Goal: Transaction & Acquisition: Purchase product/service

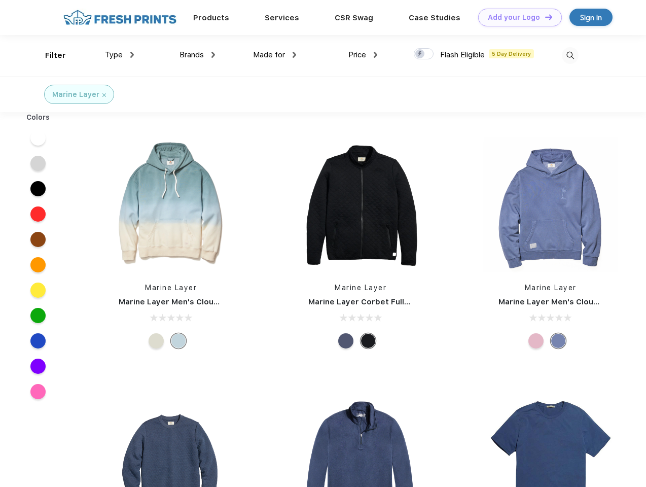
scroll to position [1, 0]
click at [516, 17] on link "Add your Logo Design Tool" at bounding box center [520, 18] width 84 height 18
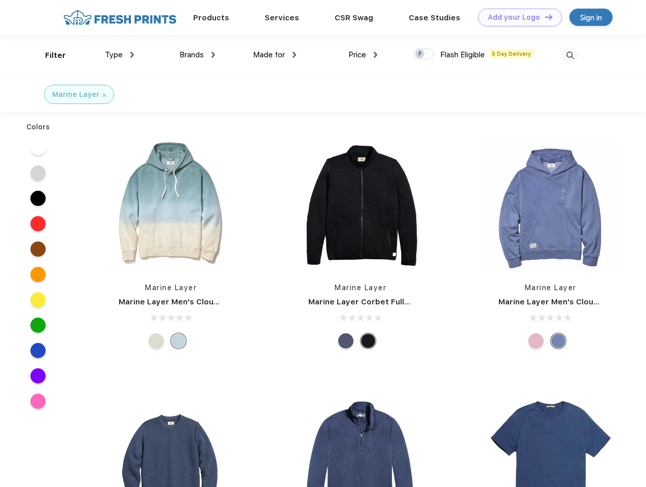
click at [0, 0] on div "Design Tool" at bounding box center [0, 0] width 0 height 0
click at [544, 17] on link "Add your Logo Design Tool" at bounding box center [520, 18] width 84 height 18
click at [49, 55] on div "Filter" at bounding box center [55, 56] width 21 height 12
click at [120, 55] on span "Type" at bounding box center [114, 54] width 18 height 9
click at [197, 55] on span "Brands" at bounding box center [192, 54] width 24 height 9
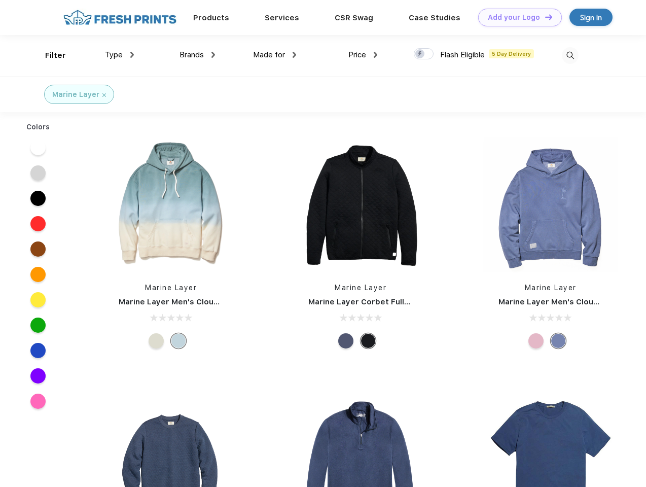
click at [275, 55] on span "Made for" at bounding box center [269, 54] width 32 height 9
click at [363, 55] on span "Price" at bounding box center [358, 54] width 18 height 9
